Goal: Task Accomplishment & Management: Use online tool/utility

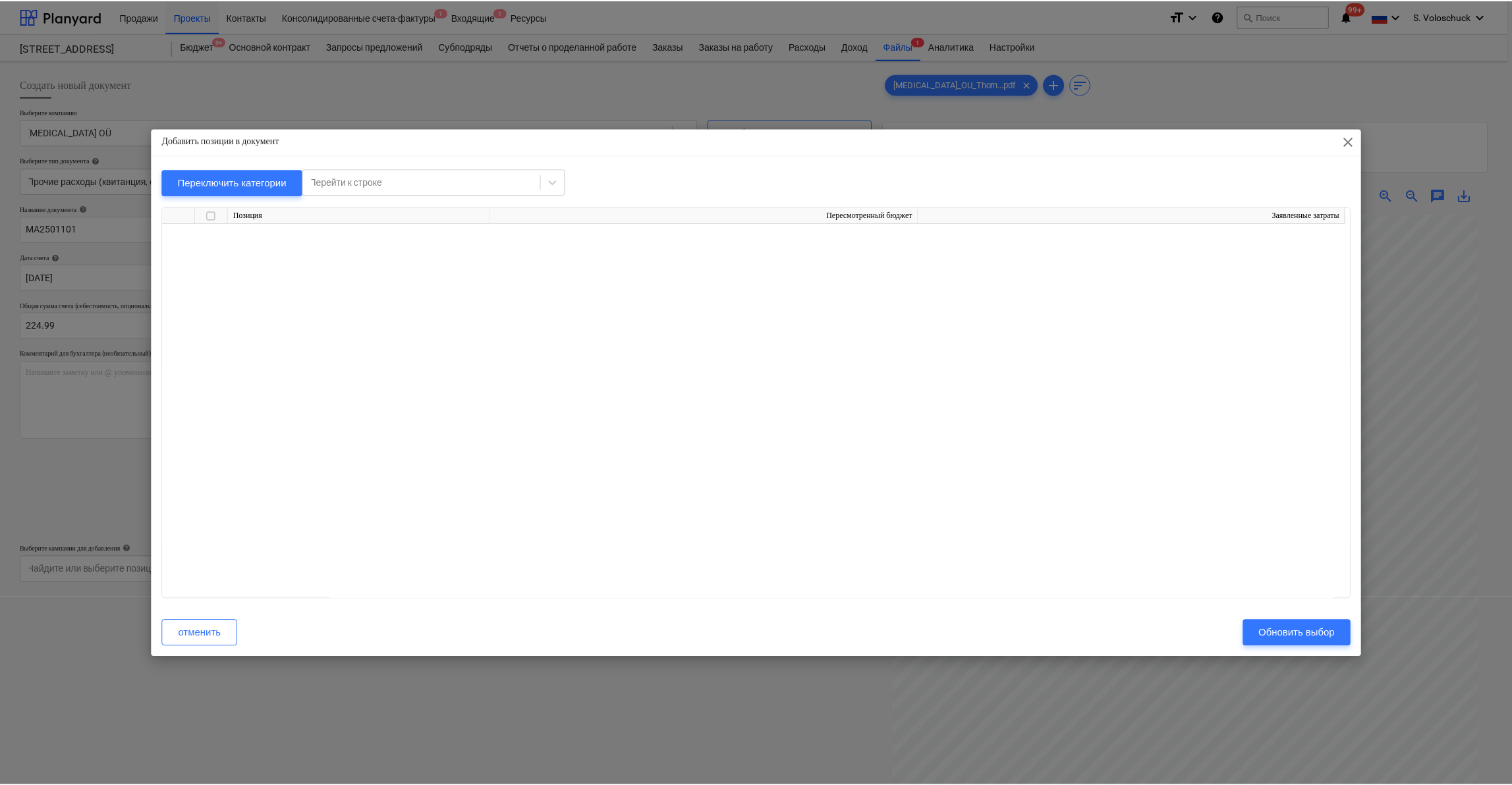
scroll to position [1831, 0]
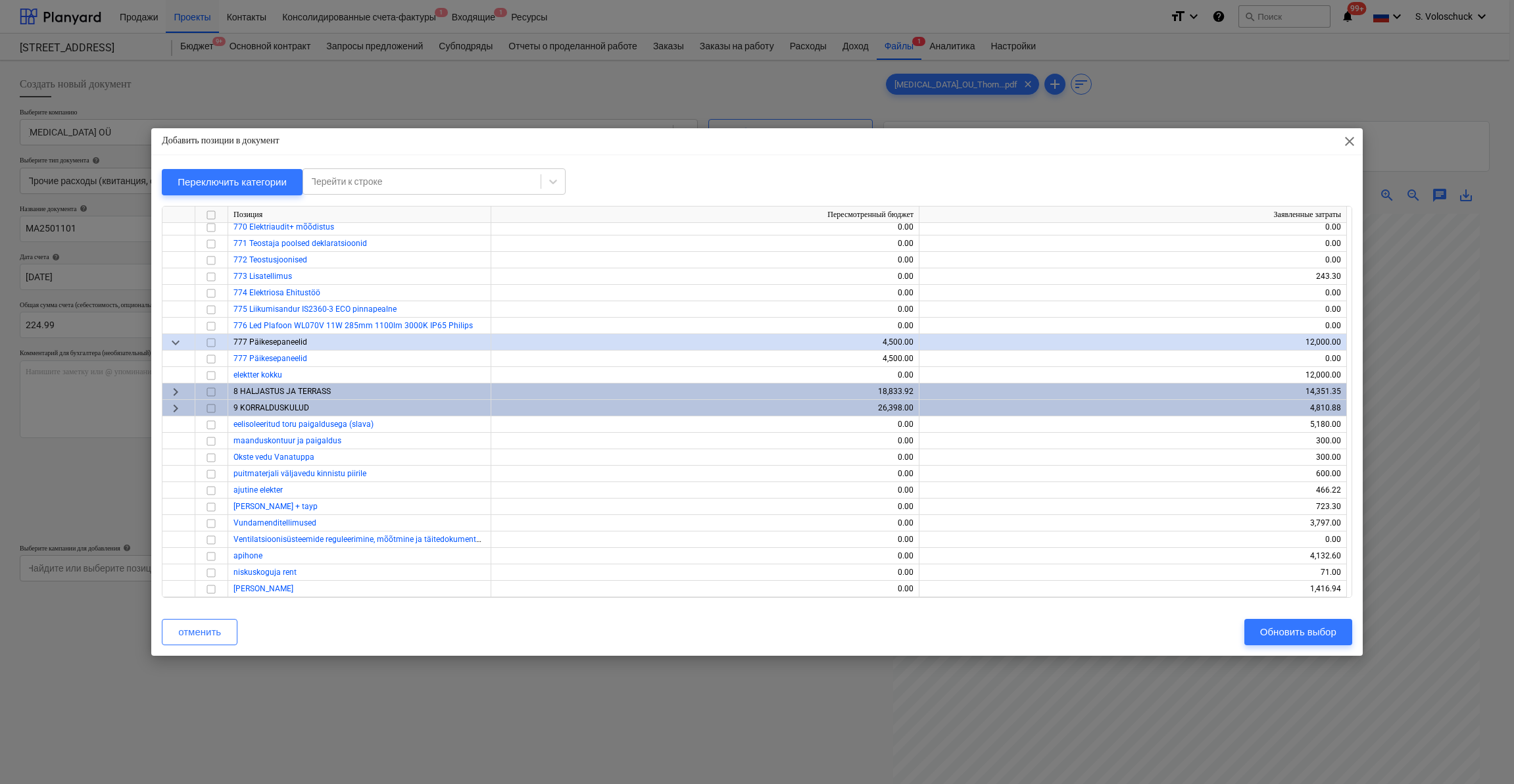
click at [1354, 139] on span "close" at bounding box center [1349, 141] width 16 height 16
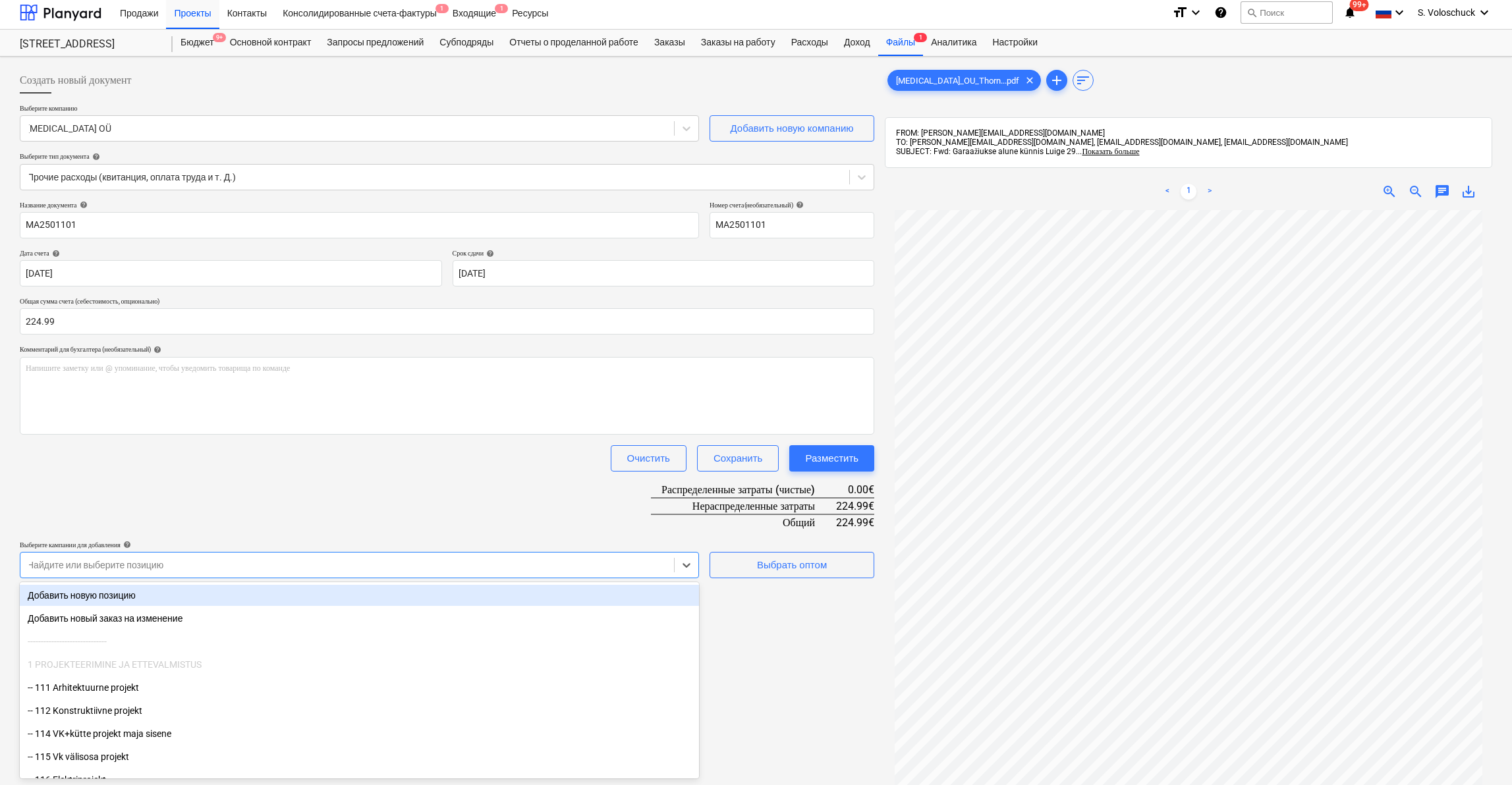
click at [345, 561] on div at bounding box center [347, 564] width 641 height 13
click at [488, 585] on div "Добавить новую позицию" at bounding box center [359, 592] width 679 height 21
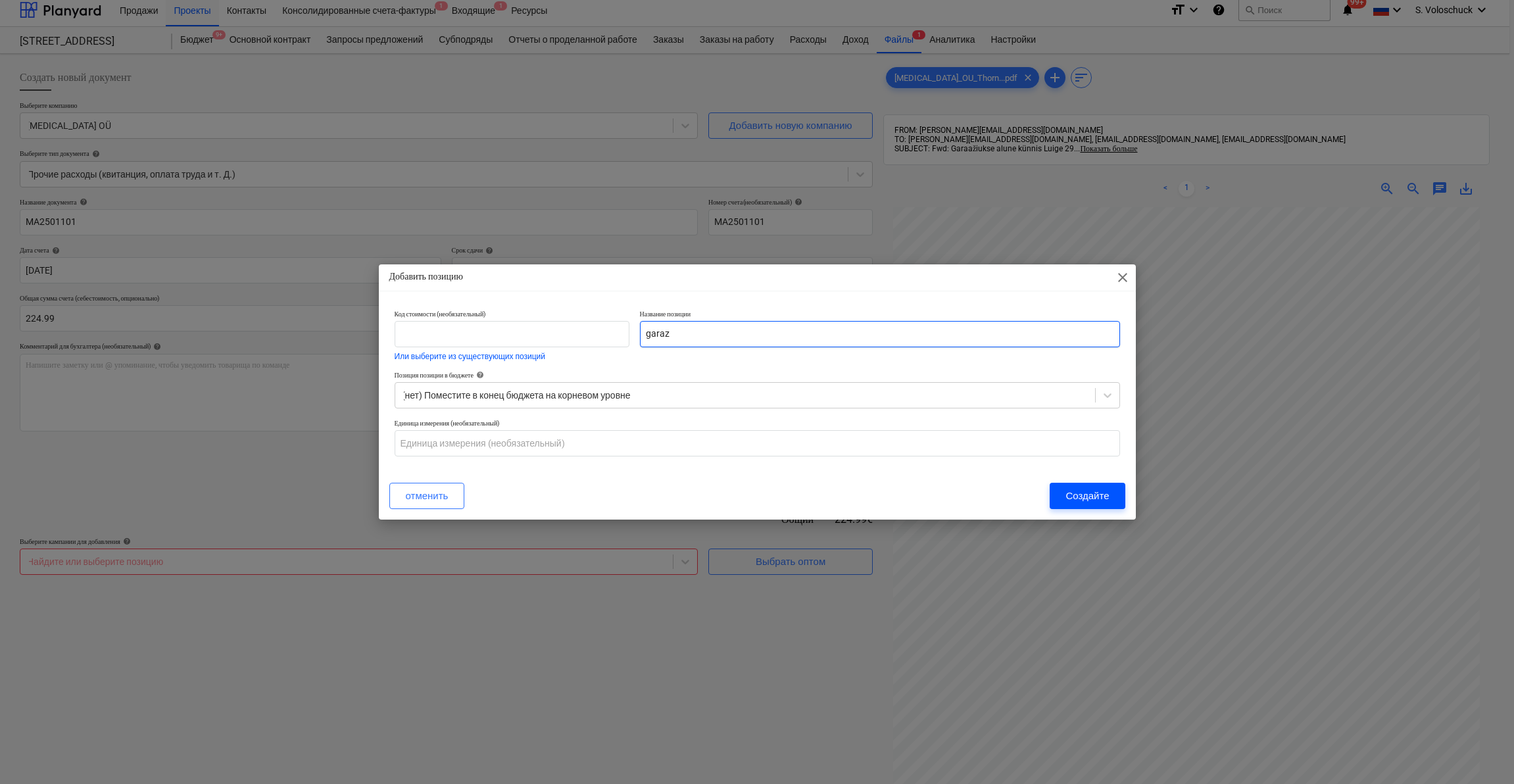
type input "garaz"
click at [1083, 487] on div "Создайте" at bounding box center [1087, 495] width 43 height 17
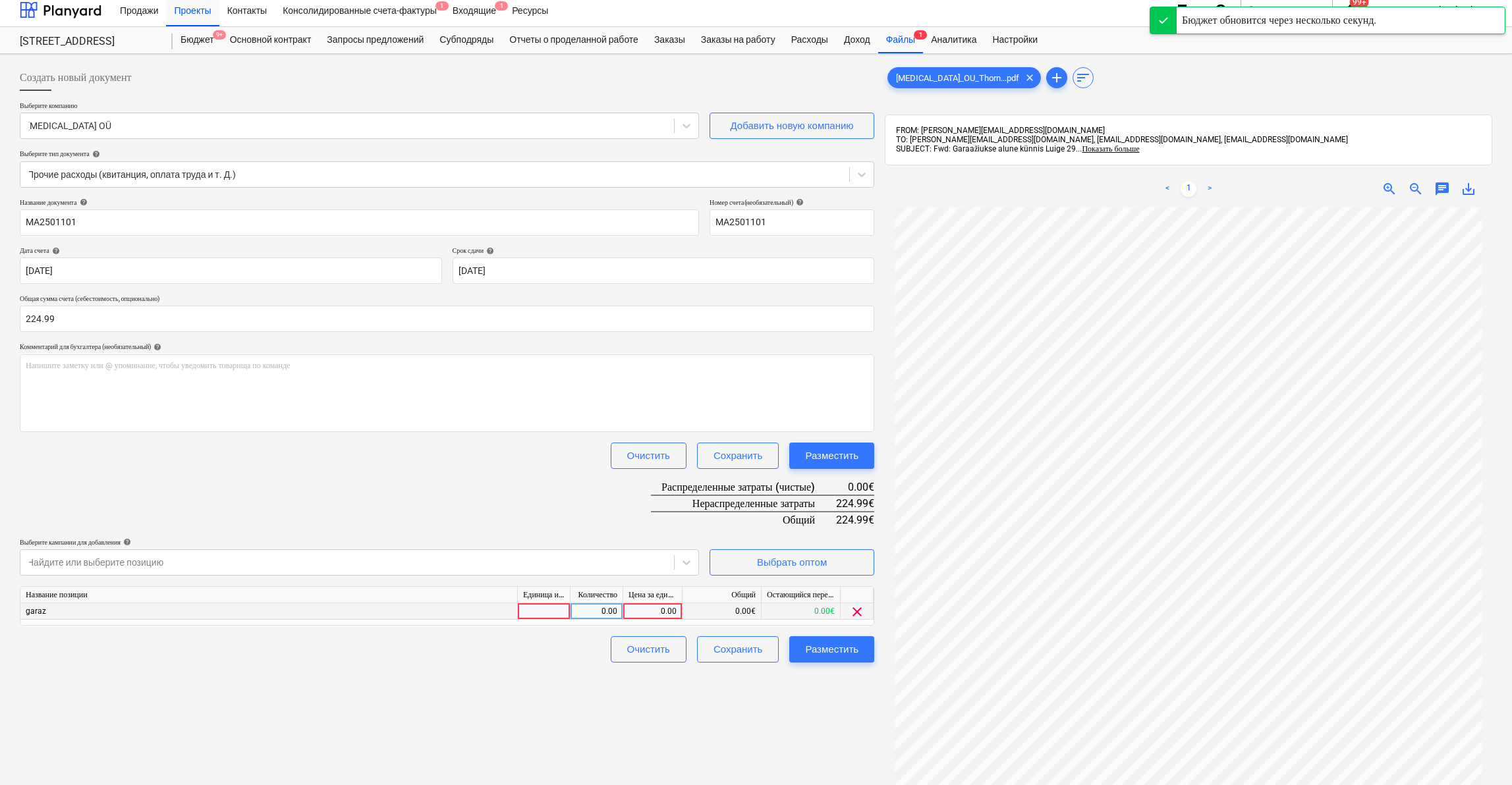
click at [652, 612] on div "0.00" at bounding box center [652, 611] width 48 height 16
type input "224.99"
click at [553, 698] on div "Создать новый документ Выберите компанию [MEDICAL_DATA] OÜ Добавить новую компа…" at bounding box center [447, 510] width 865 height 901
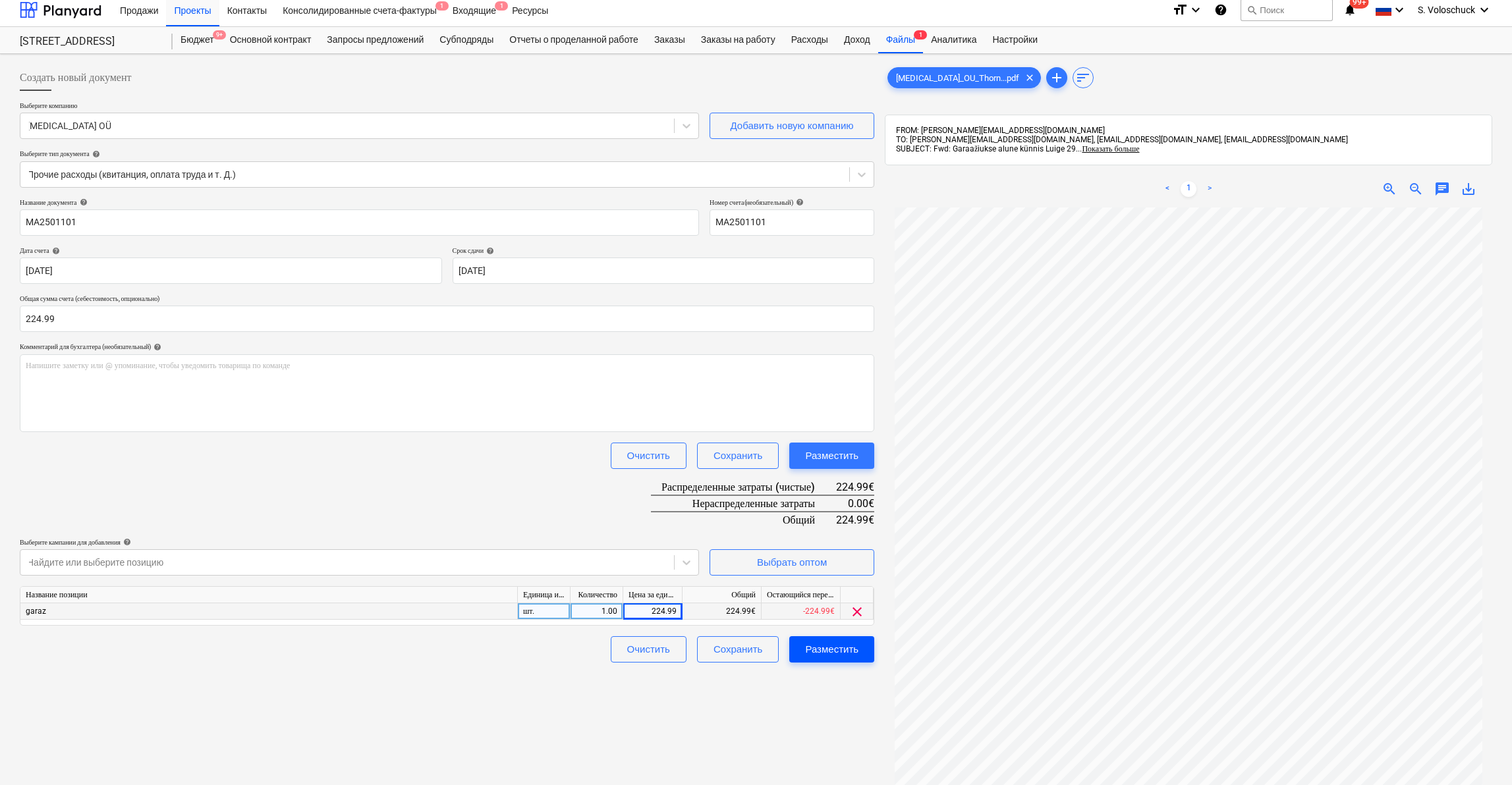
click at [856, 653] on div "Разместить" at bounding box center [831, 649] width 53 height 17
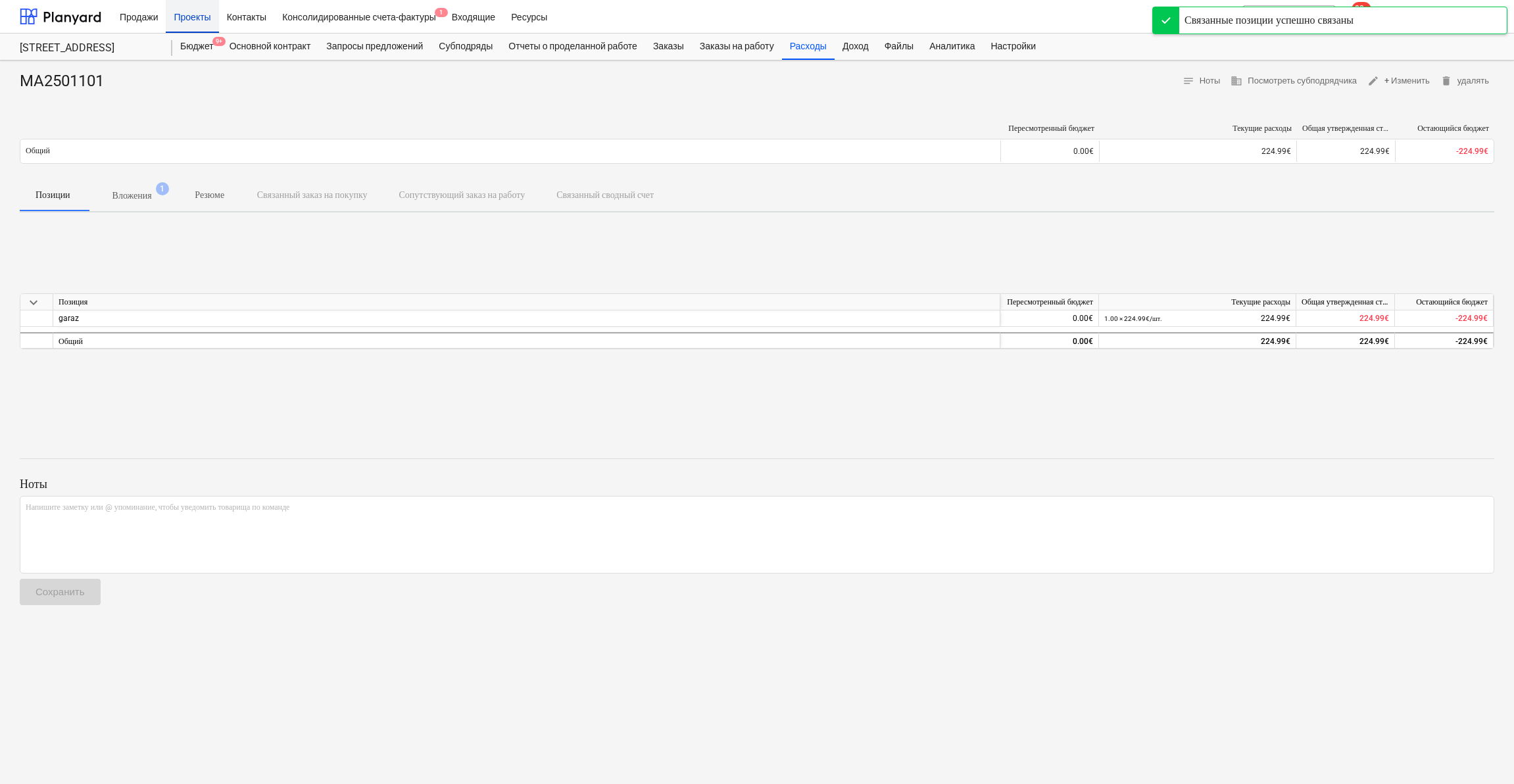
click at [206, 23] on div "Проекты" at bounding box center [192, 16] width 53 height 34
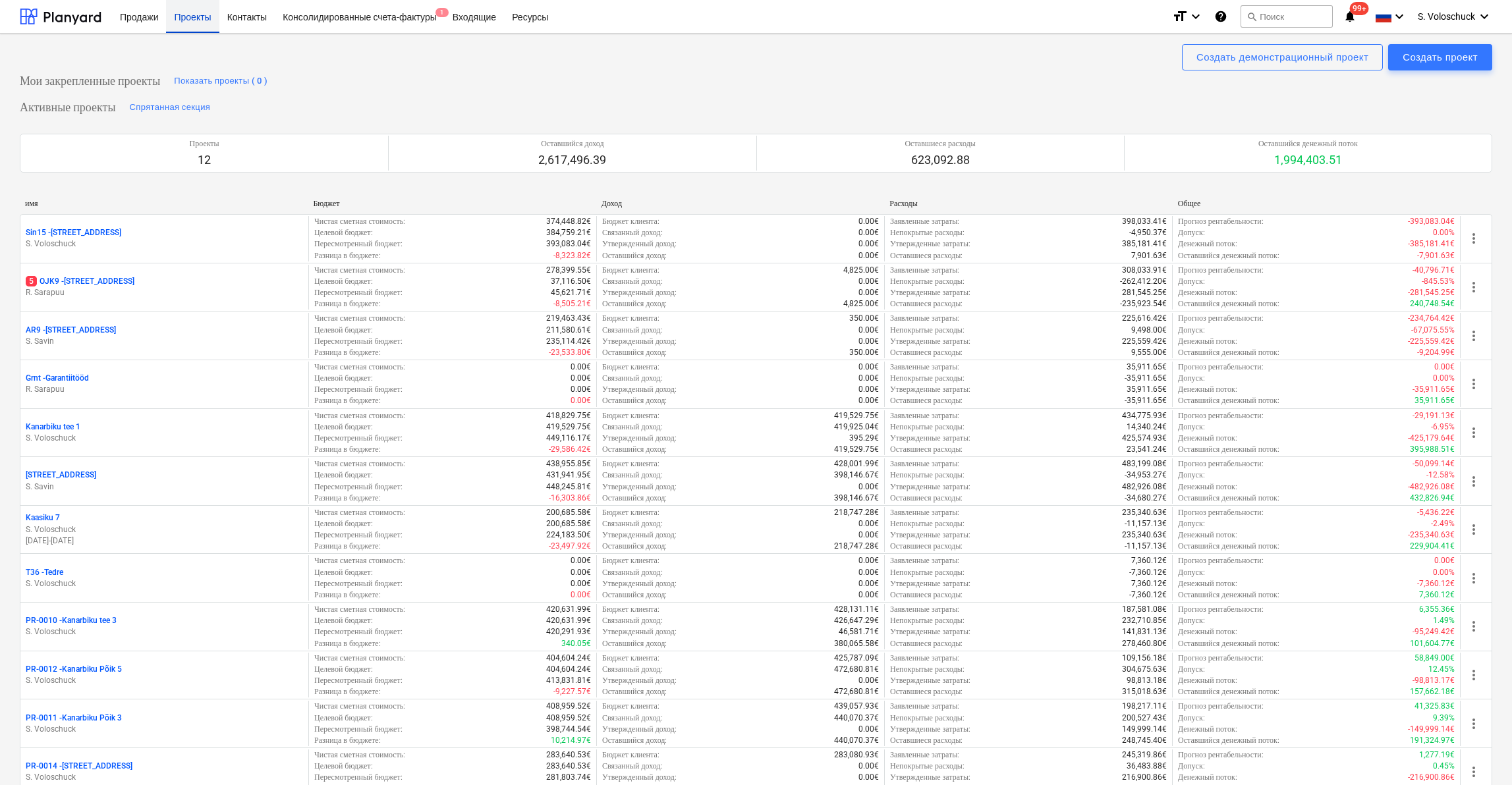
click at [190, 19] on div "Проекты" at bounding box center [192, 16] width 53 height 34
